Goal: Information Seeking & Learning: Learn about a topic

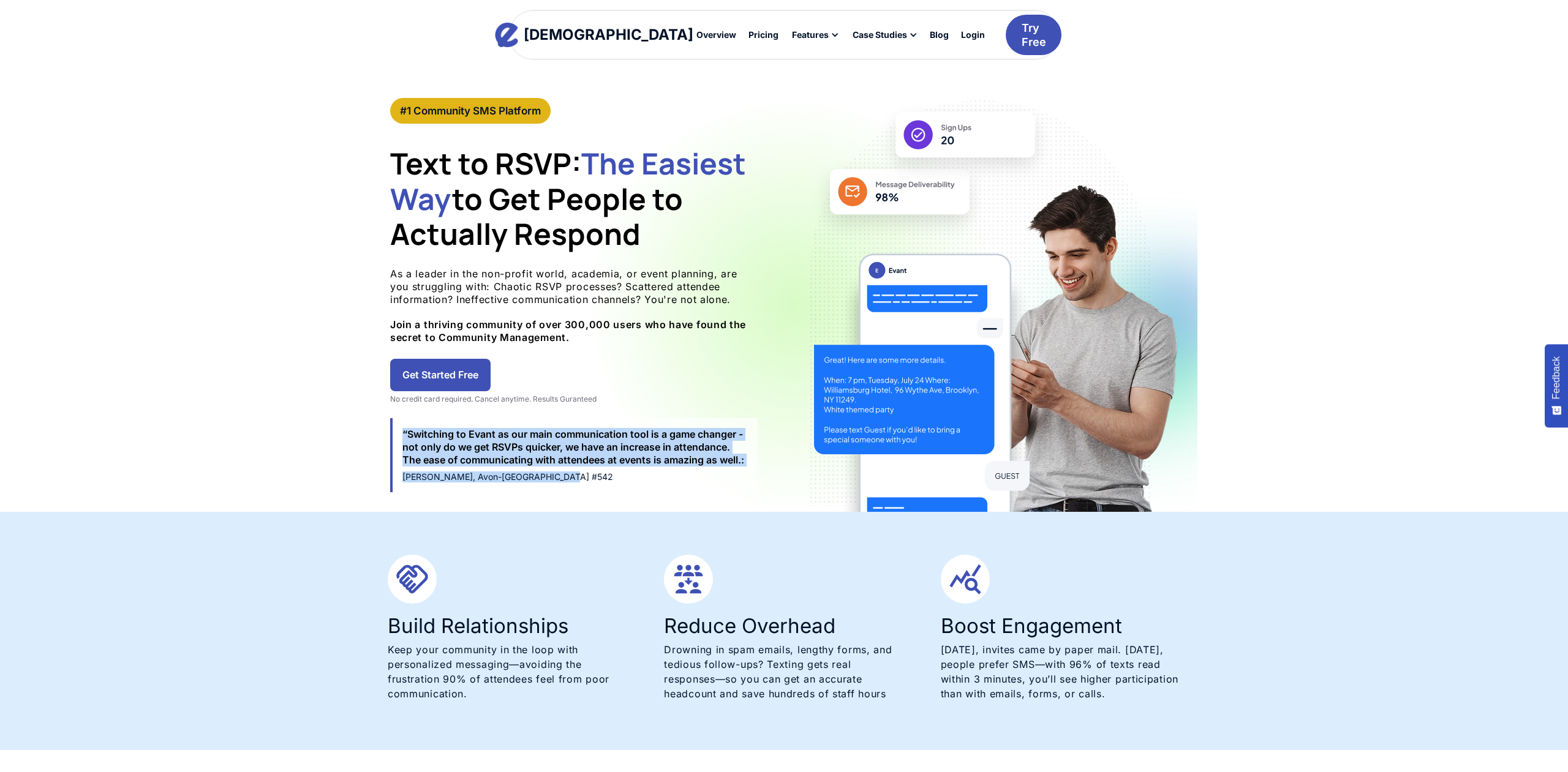
drag, startPoint x: 566, startPoint y: 485, endPoint x: 391, endPoint y: 431, distance: 183.1
click at [387, 434] on div "#1 Community SMS Platform Text to RSVP: The Easiest Way to Get People to Actual…" at bounding box center [783, 305] width 827 height 413
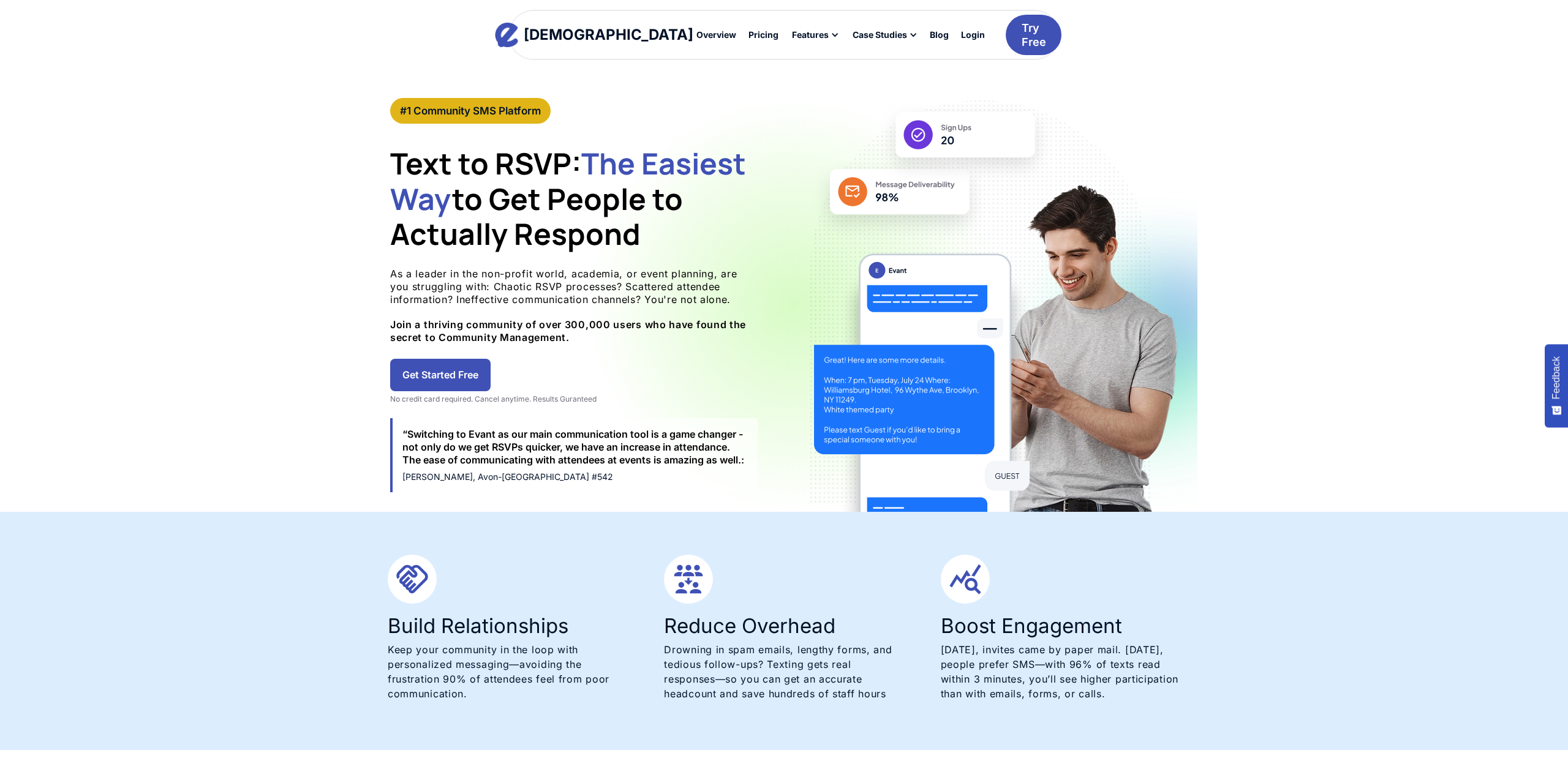
click at [406, 430] on div "“Switching to Evant as our main communication tool is a game changer - not only…" at bounding box center [575, 447] width 346 height 38
drag, startPoint x: 402, startPoint y: 429, endPoint x: 742, endPoint y: 461, distance: 341.5
click at [742, 461] on div "“Switching to Evant as our main communication tool is a game changer - not only…" at bounding box center [574, 455] width 367 height 74
copy div "“Switching to Evant as our main communication tool is a game changer - not only…"
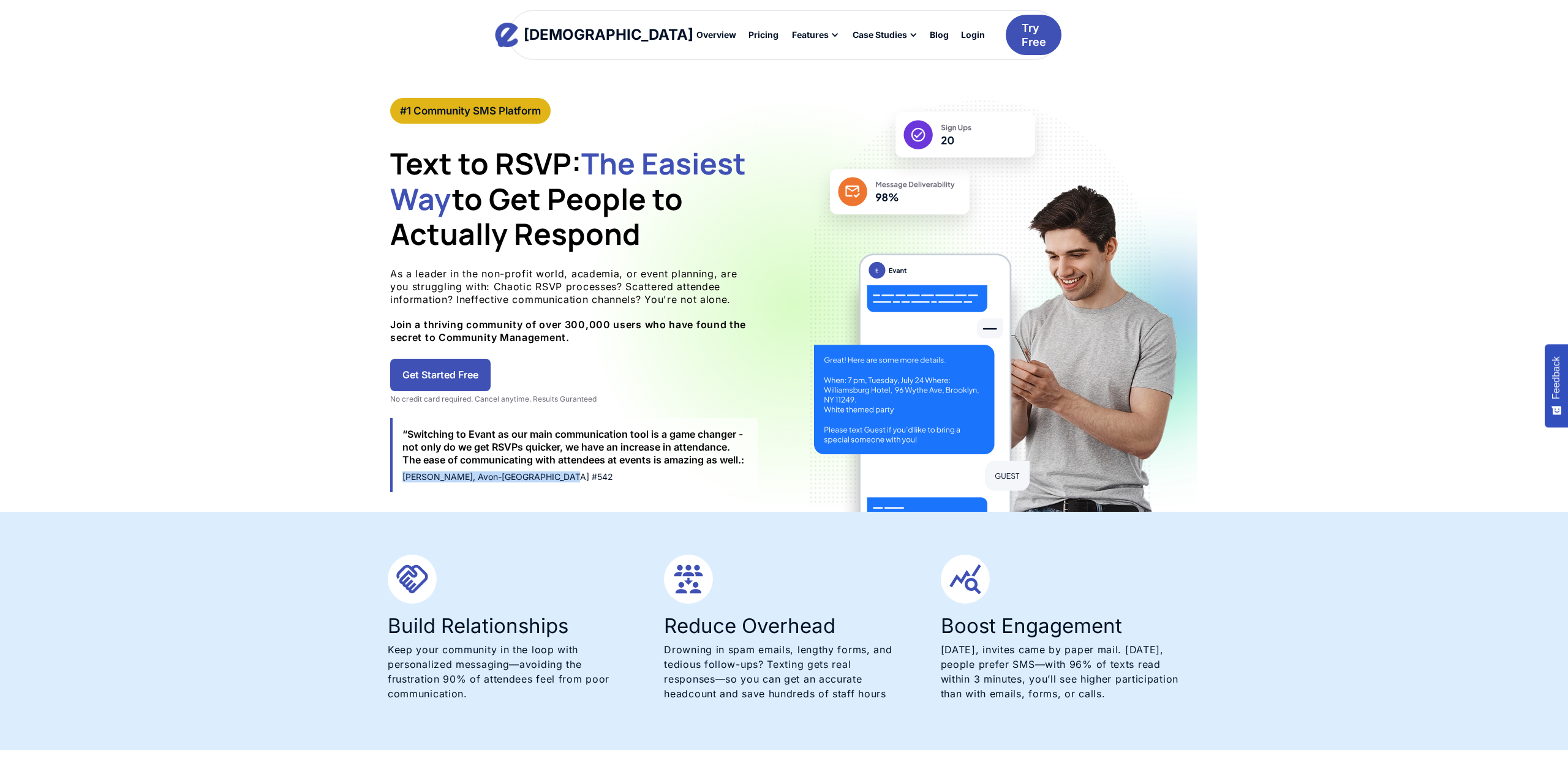
drag, startPoint x: 569, startPoint y: 479, endPoint x: 403, endPoint y: 474, distance: 166.1
click at [403, 474] on div "[PERSON_NAME], Avon-[GEOGRAPHIC_DATA] #542" at bounding box center [575, 477] width 346 height 11
copy div "[PERSON_NAME], Avon-[GEOGRAPHIC_DATA] #542"
click at [930, 36] on div "Blog" at bounding box center [939, 35] width 19 height 9
